Goal: Find specific page/section: Find specific page/section

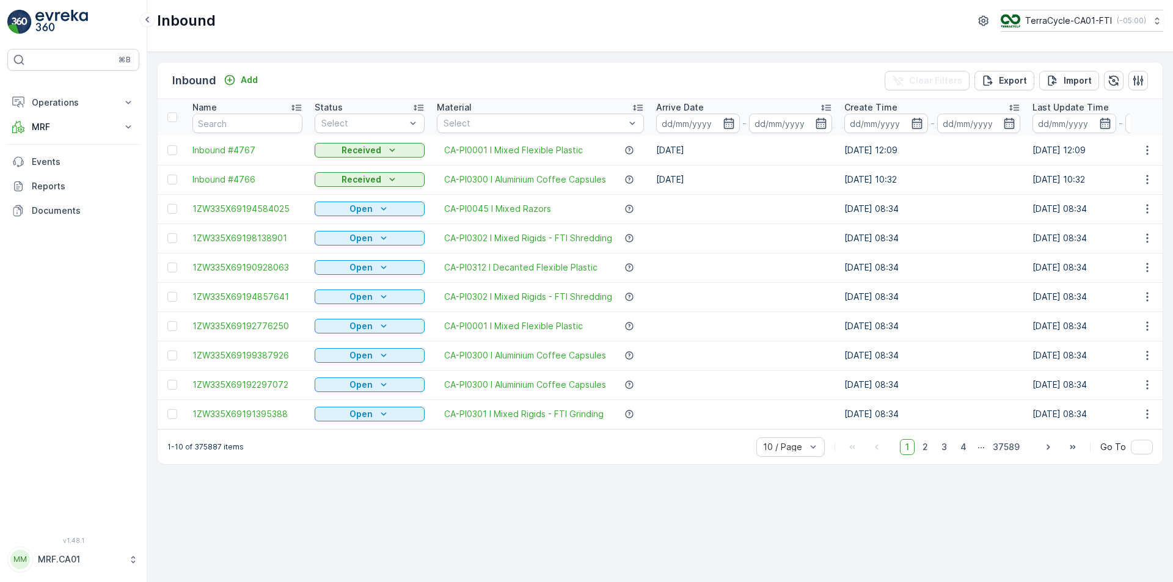
click at [398, 113] on div "Status" at bounding box center [370, 107] width 110 height 12
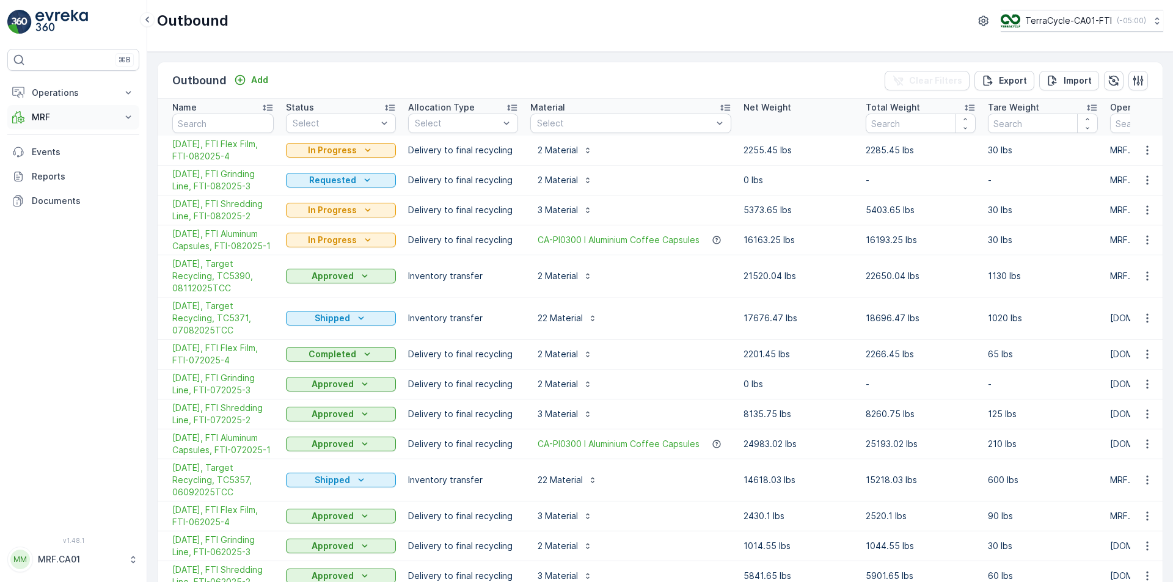
click at [98, 121] on p "MRF" at bounding box center [73, 117] width 83 height 12
click at [55, 156] on p "Inbound" at bounding box center [47, 155] width 33 height 12
